Goal: Transaction & Acquisition: Purchase product/service

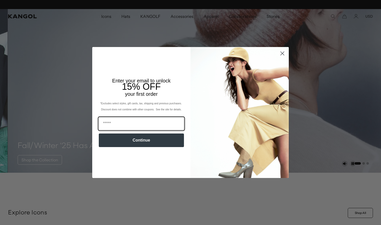
scroll to position [0, 104]
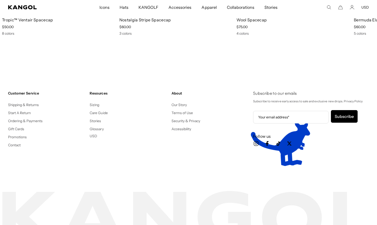
scroll to position [0, 104]
